Goal: Check status: Check status

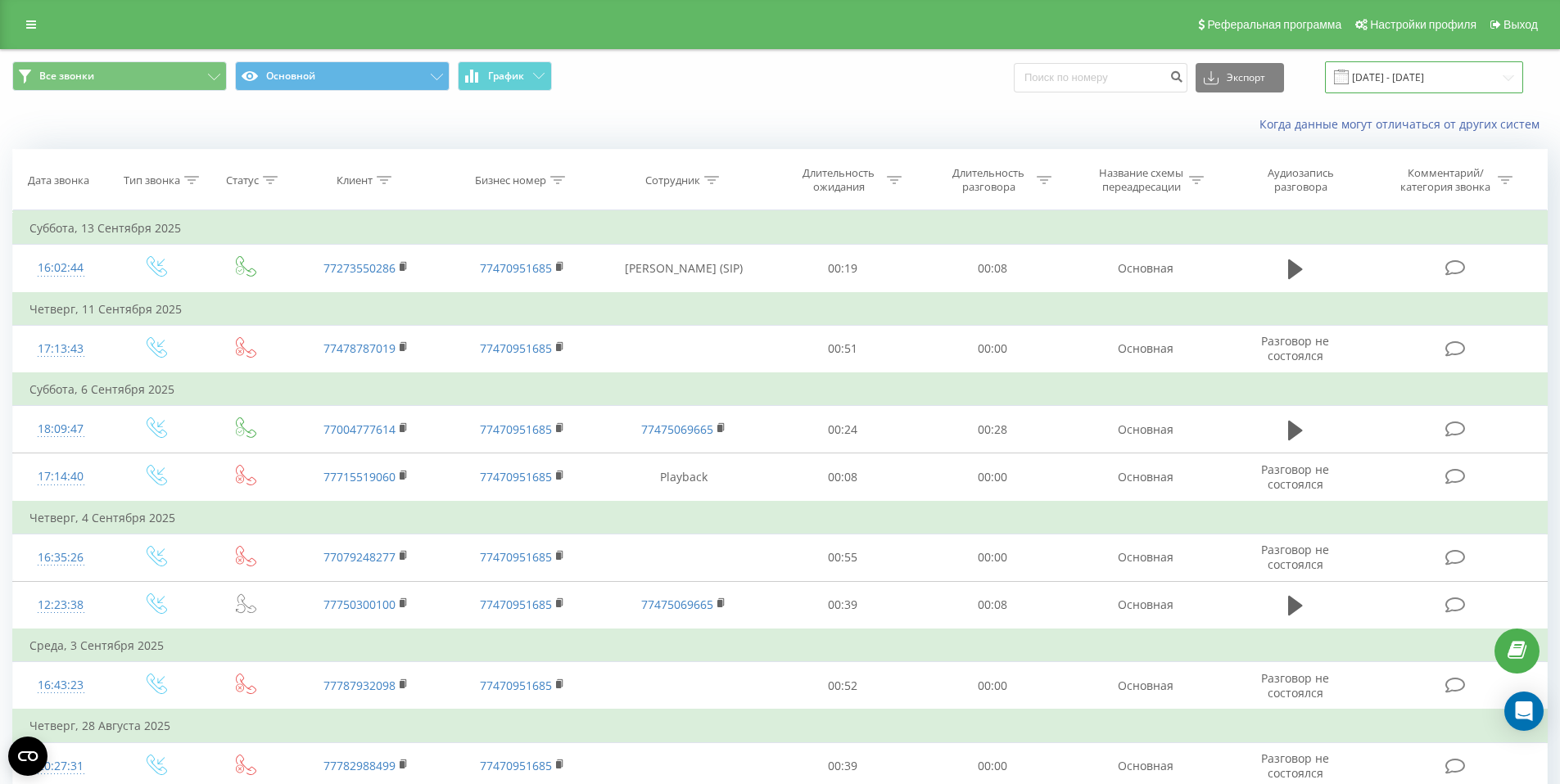
click at [1441, 83] on input "[DATE] - [DATE]" at bounding box center [1423, 77] width 199 height 32
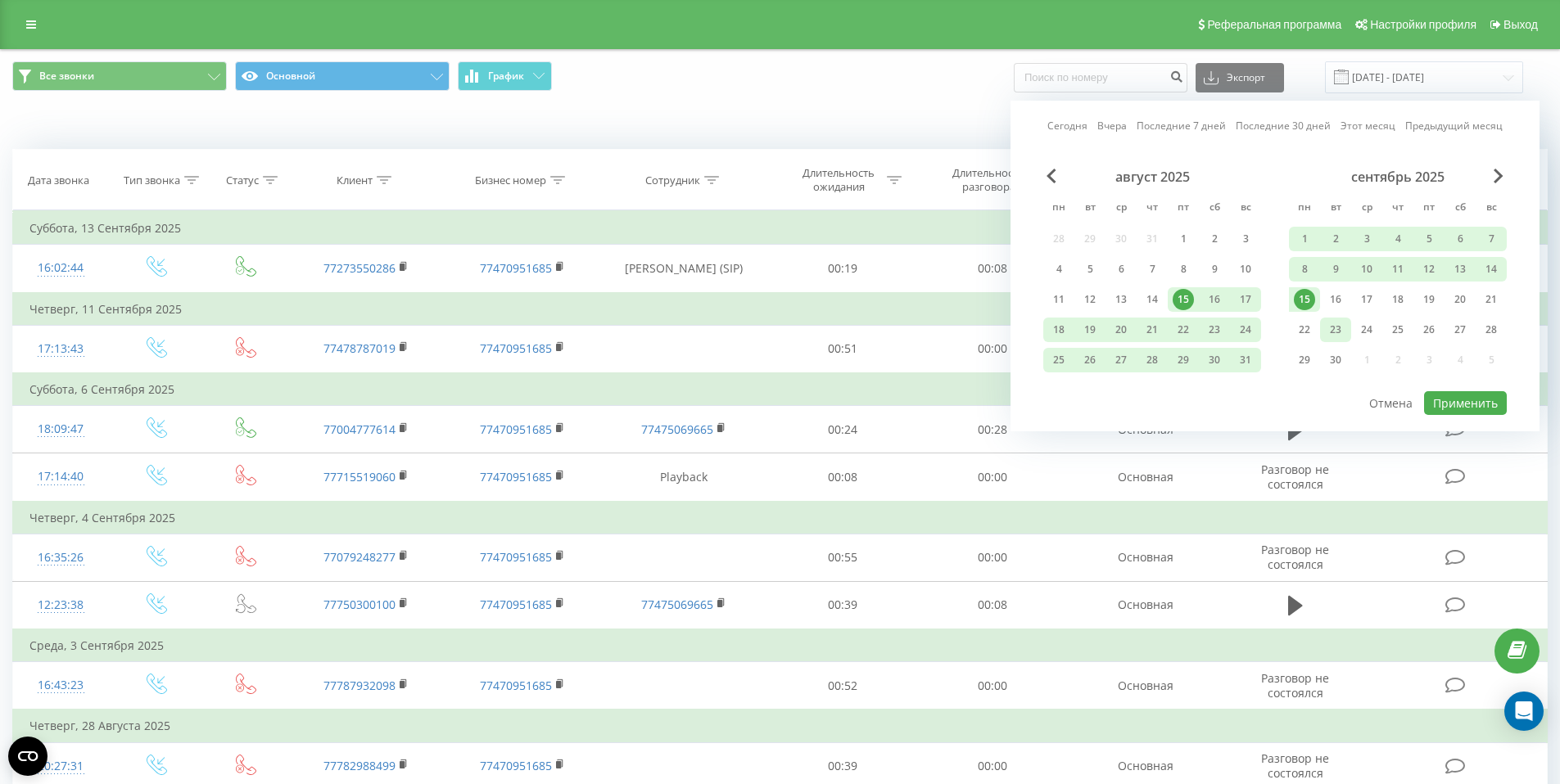
click at [1329, 331] on div "23" at bounding box center [1335, 329] width 22 height 22
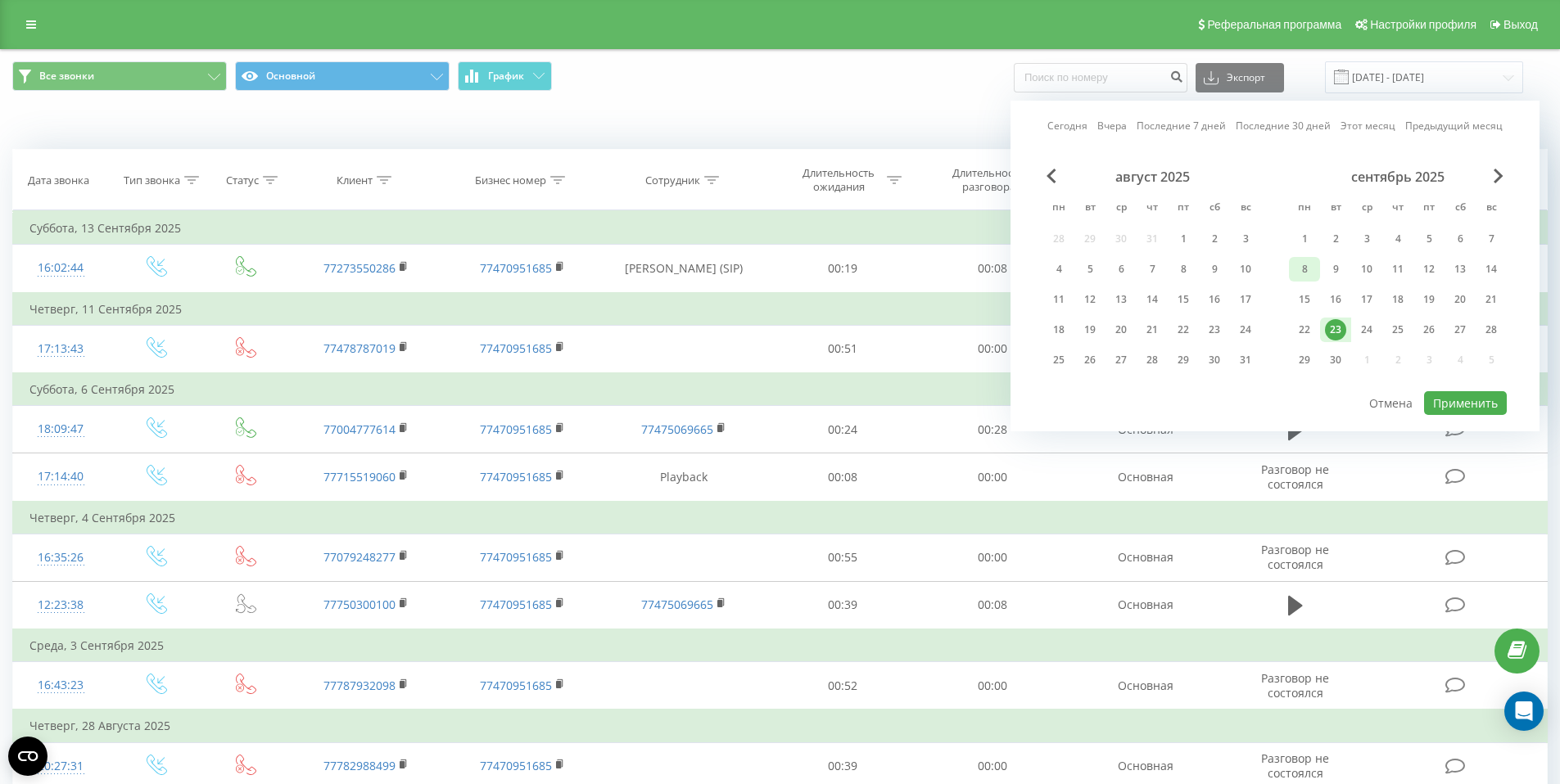
click at [1305, 277] on div "8" at bounding box center [1305, 270] width 22 height 22
click at [1453, 396] on button "Применить" at bounding box center [1465, 403] width 83 height 23
type input "[DATE] - [DATE]"
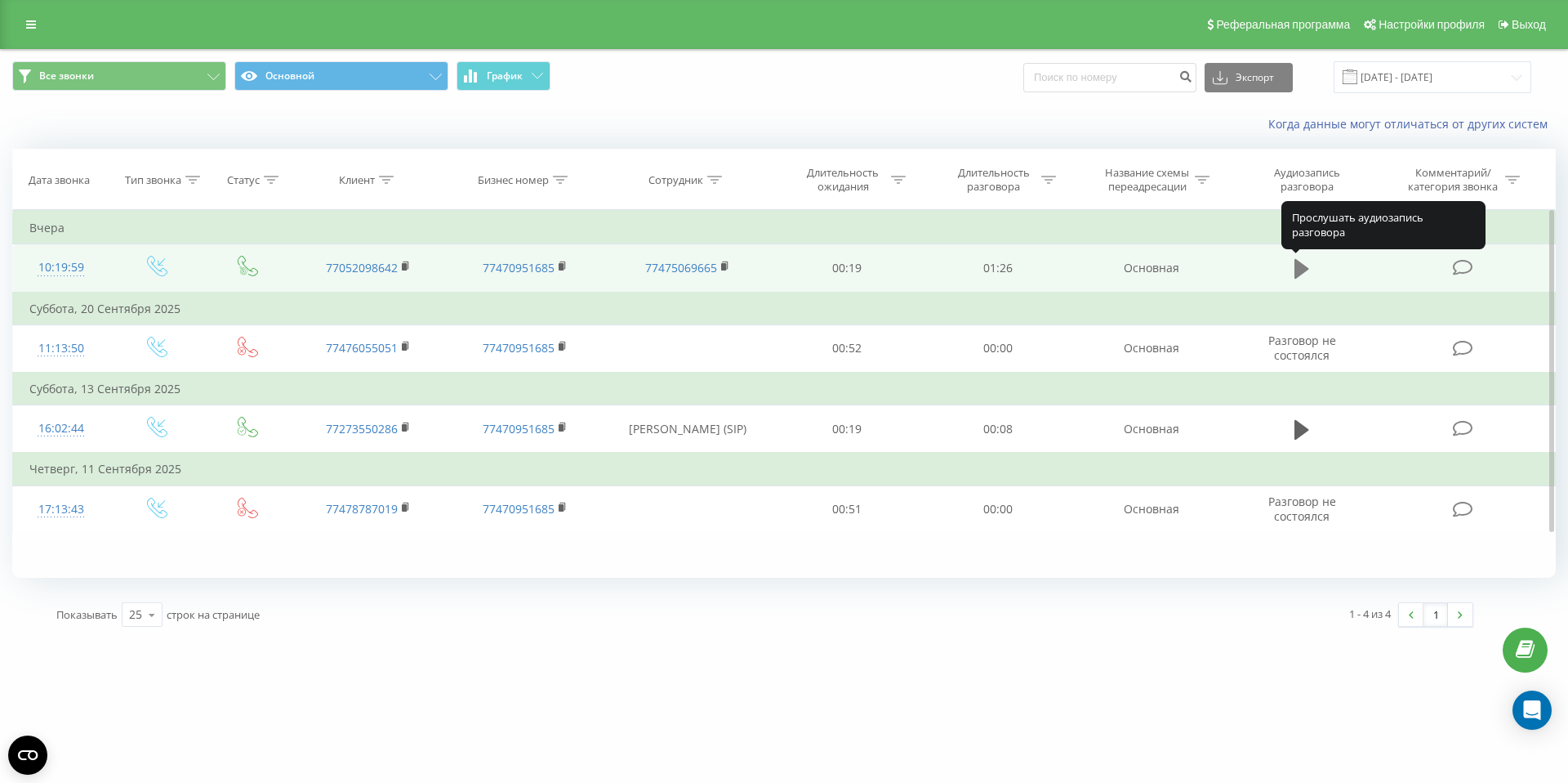
click at [1292, 272] on button at bounding box center [1302, 268] width 24 height 24
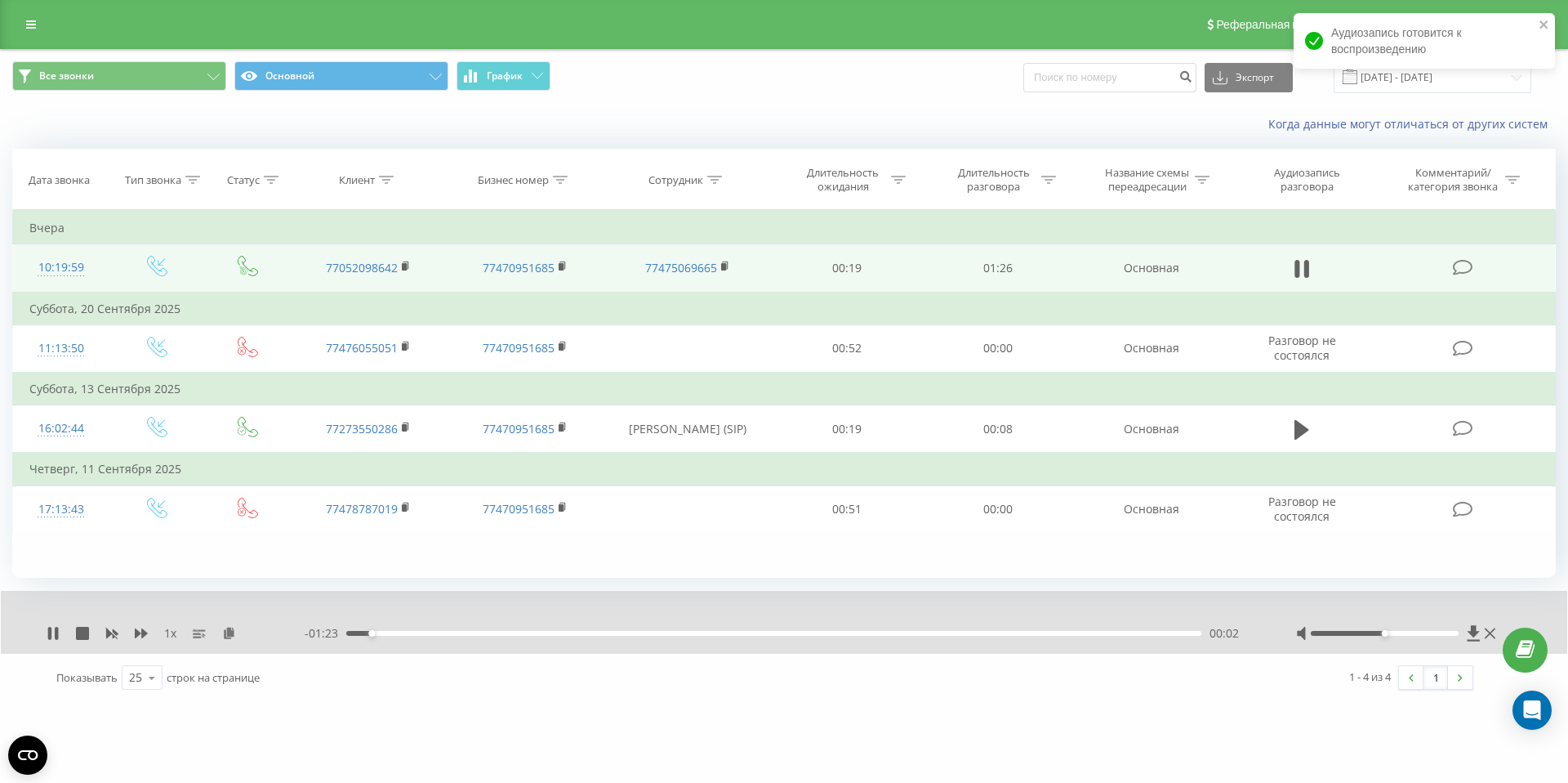
click at [423, 634] on div "00:02" at bounding box center [774, 633] width 855 height 5
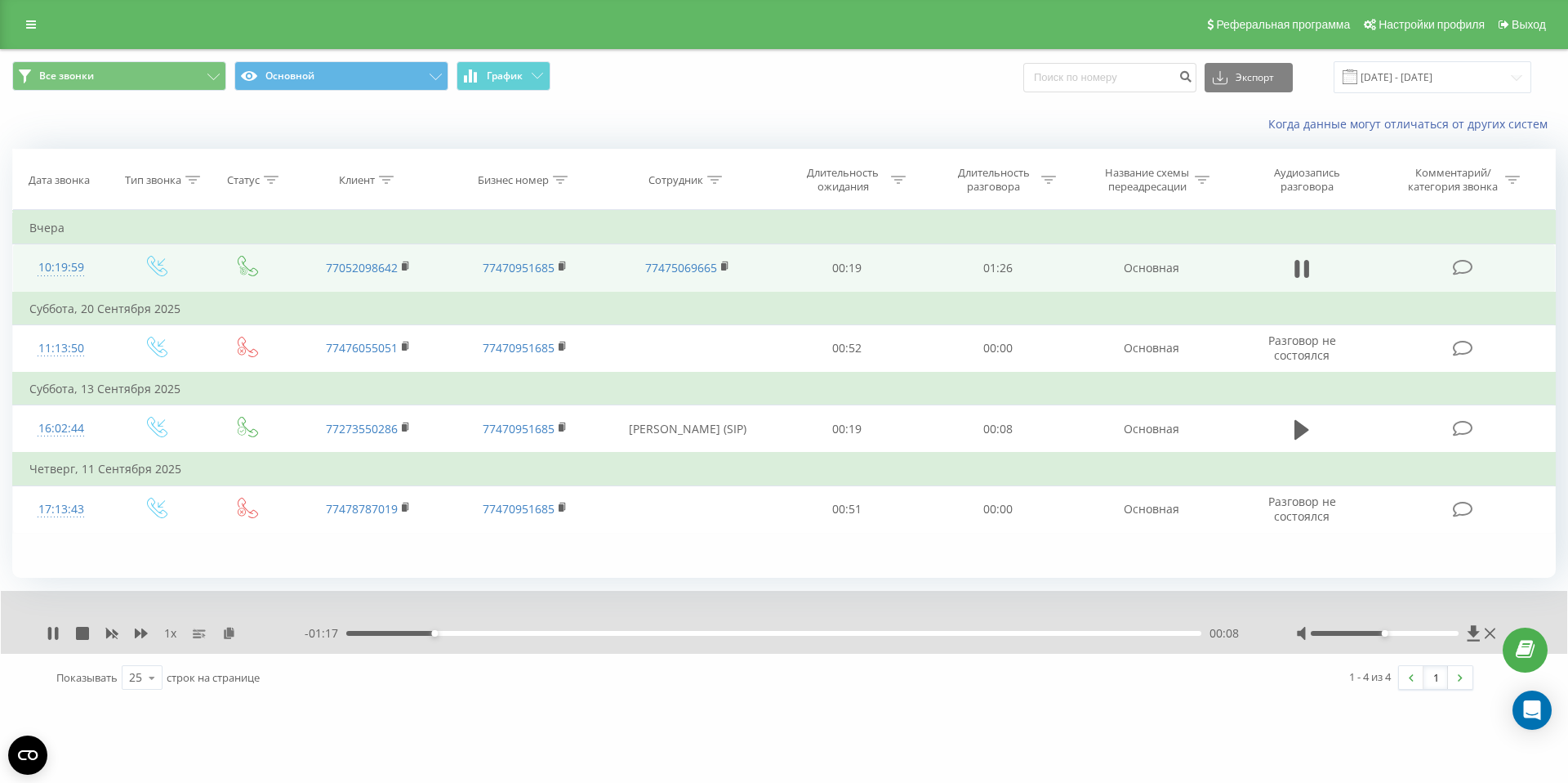
click at [475, 634] on div "00:08" at bounding box center [774, 633] width 855 height 5
click at [527, 634] on div "00:14" at bounding box center [774, 633] width 855 height 5
drag, startPoint x: 1389, startPoint y: 635, endPoint x: 1430, endPoint y: 630, distance: 41.3
click at [1430, 631] on div at bounding box center [1385, 633] width 148 height 5
click at [650, 633] on div "00:22" at bounding box center [774, 633] width 855 height 5
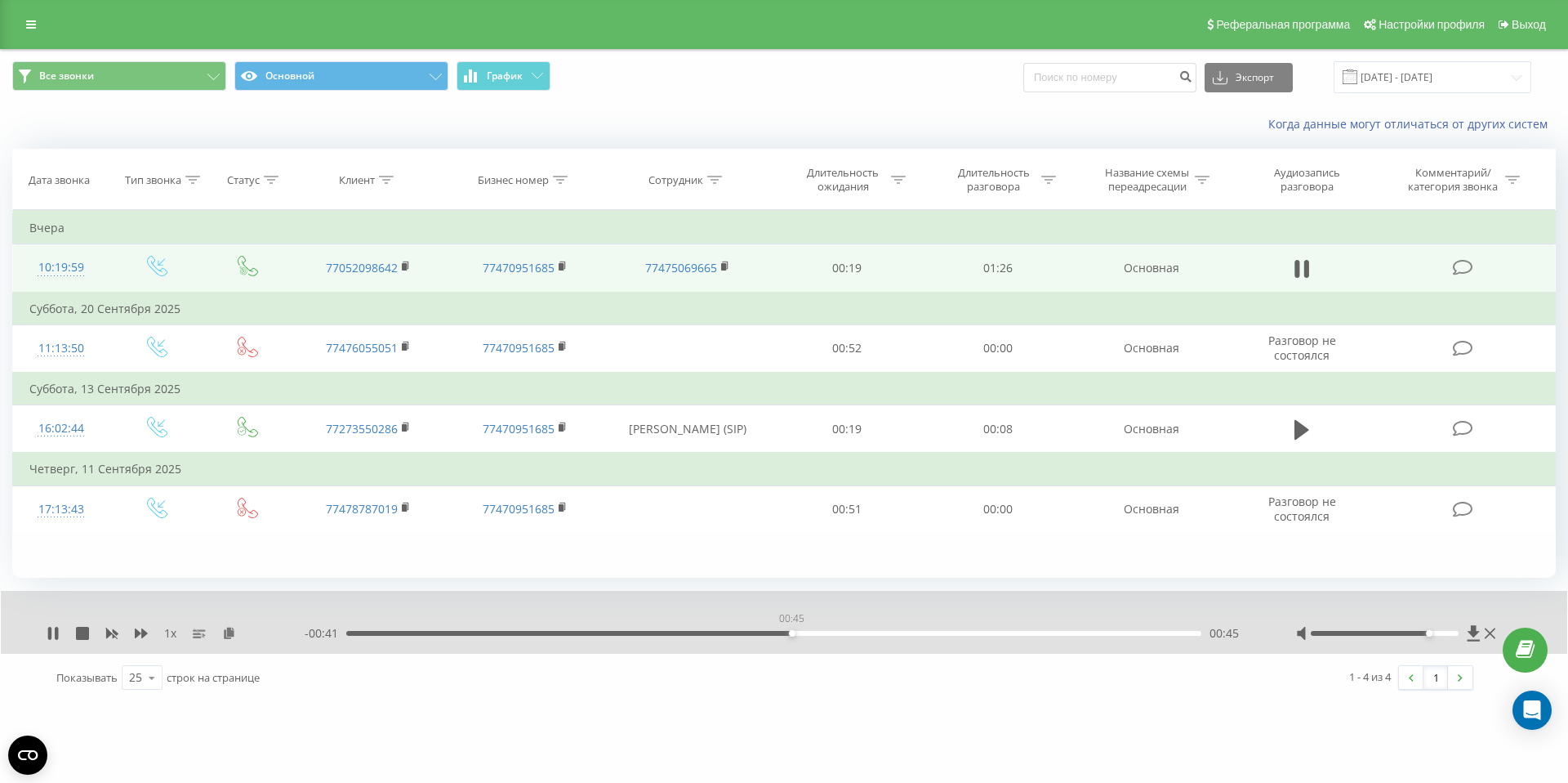
click at [791, 635] on div "00:45" at bounding box center [774, 633] width 855 height 5
click at [50, 630] on icon at bounding box center [49, 633] width 3 height 13
